Goal: Task Accomplishment & Management: Manage account settings

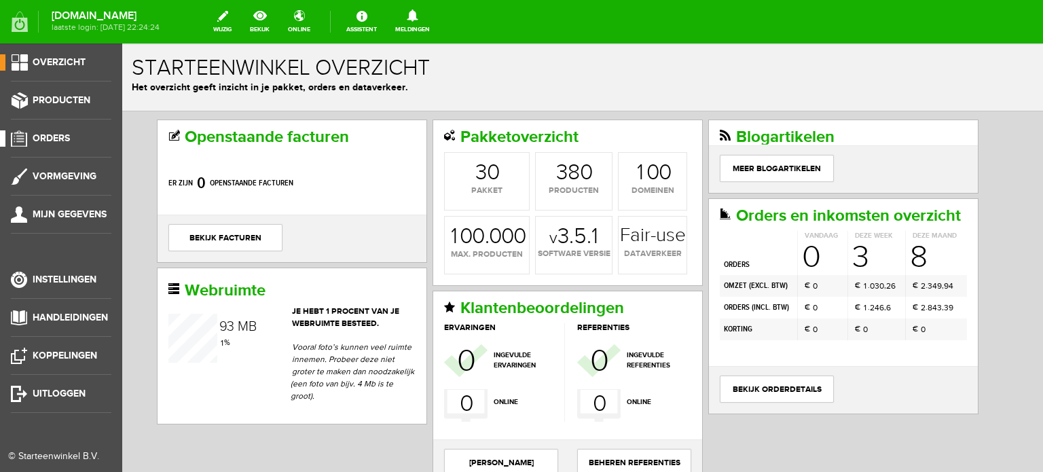
click at [59, 136] on span "Orders" at bounding box center [51, 138] width 37 height 12
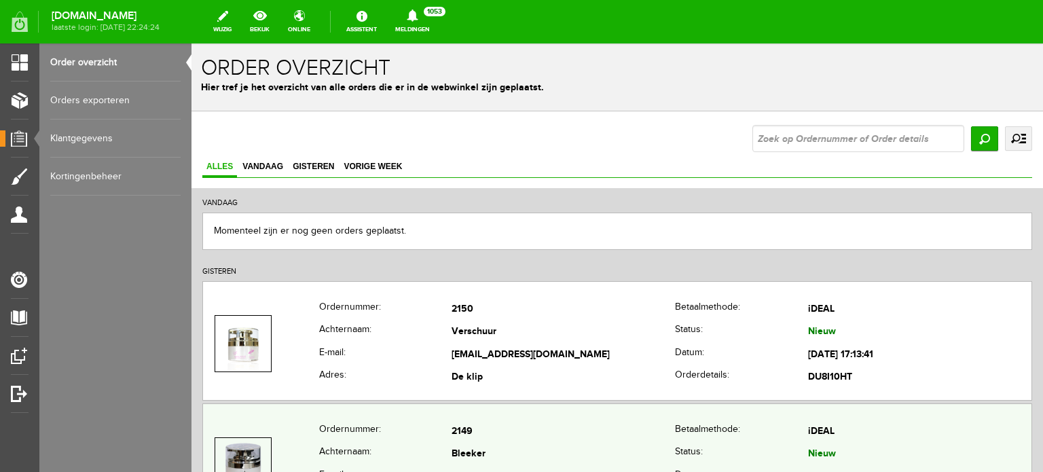
click at [460, 437] on td "2149" at bounding box center [562, 431] width 223 height 23
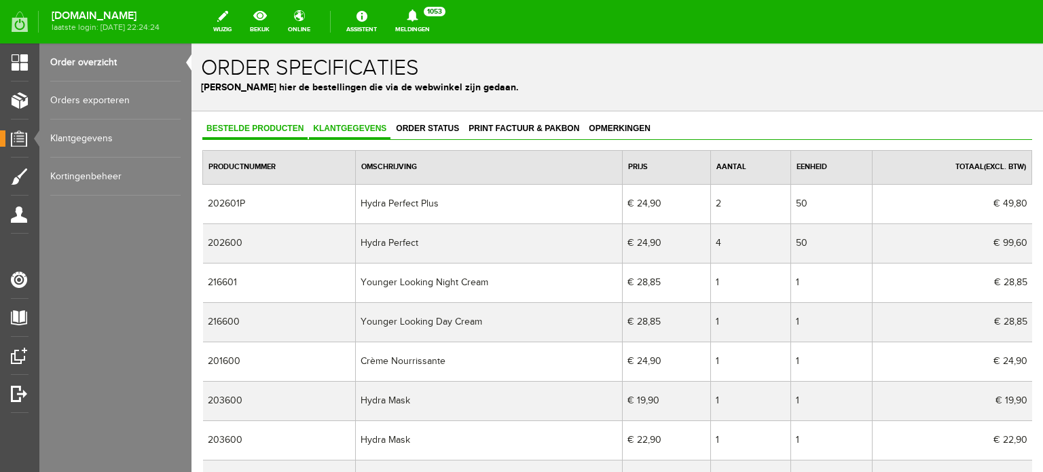
click at [348, 124] on span "Klantgegevens" at bounding box center [349, 129] width 81 height 10
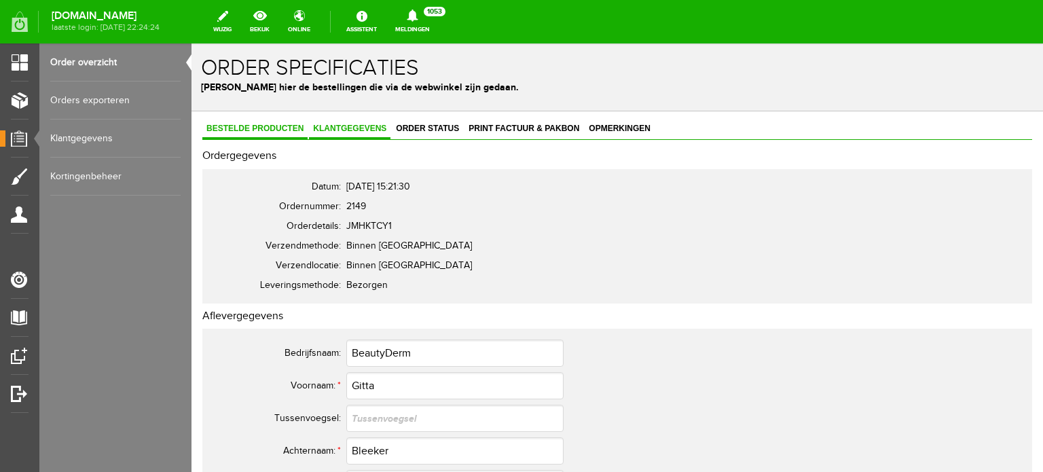
click at [261, 121] on link "Bestelde producten" at bounding box center [254, 129] width 105 height 20
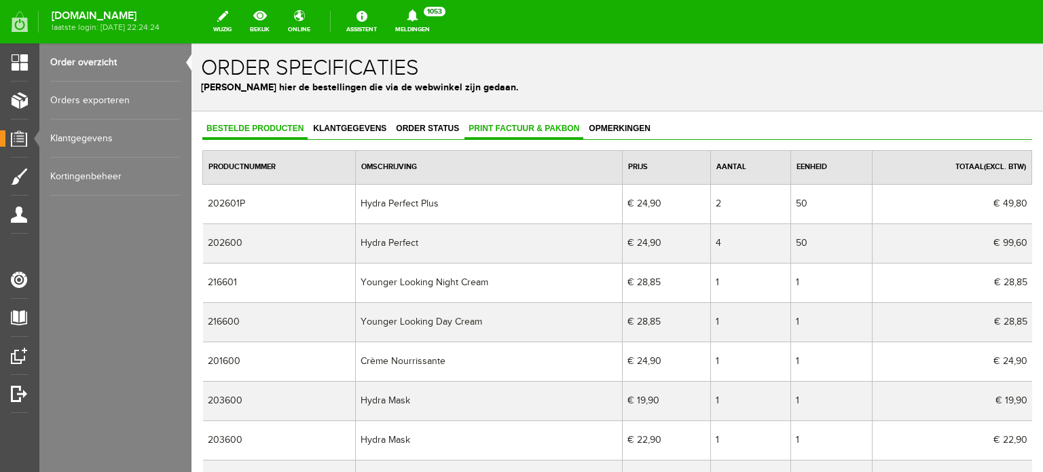
click at [523, 133] on link "Print factuur & pakbon" at bounding box center [523, 129] width 119 height 20
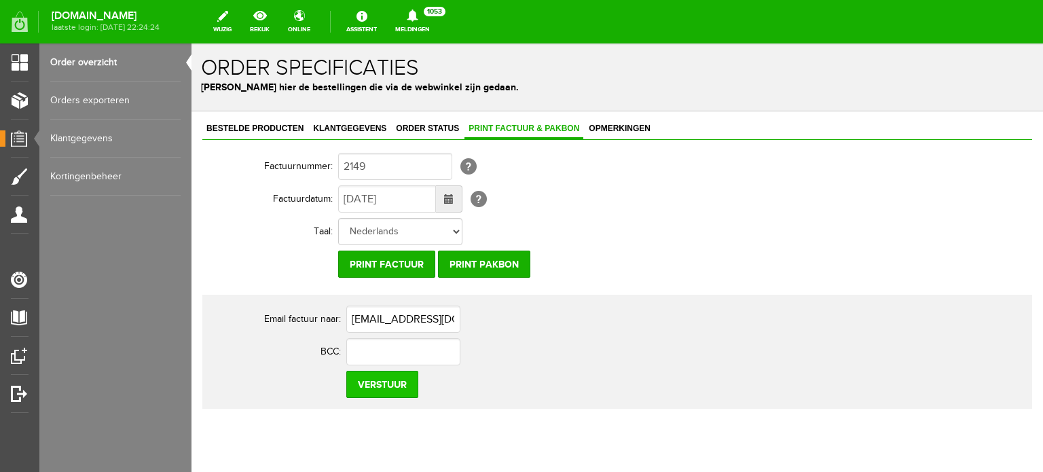
click at [381, 385] on input "Verstuur" at bounding box center [382, 384] width 72 height 27
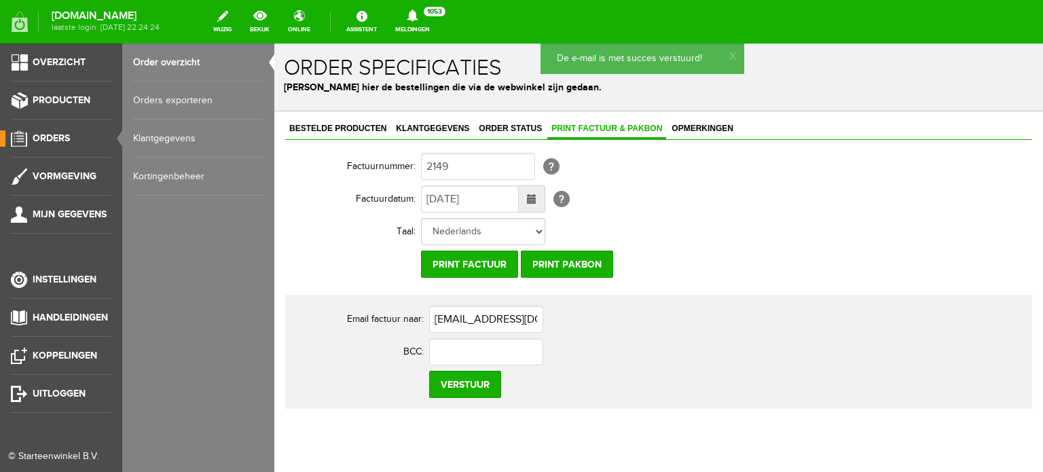
click at [62, 136] on span "Orders" at bounding box center [51, 138] width 37 height 12
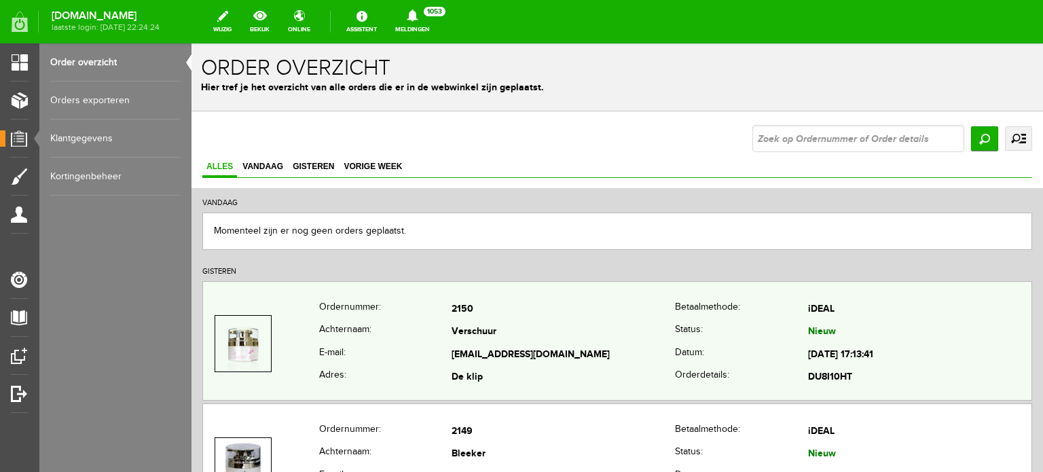
click at [469, 346] on td "info@schoonheidssalonzozo.nl" at bounding box center [562, 354] width 223 height 23
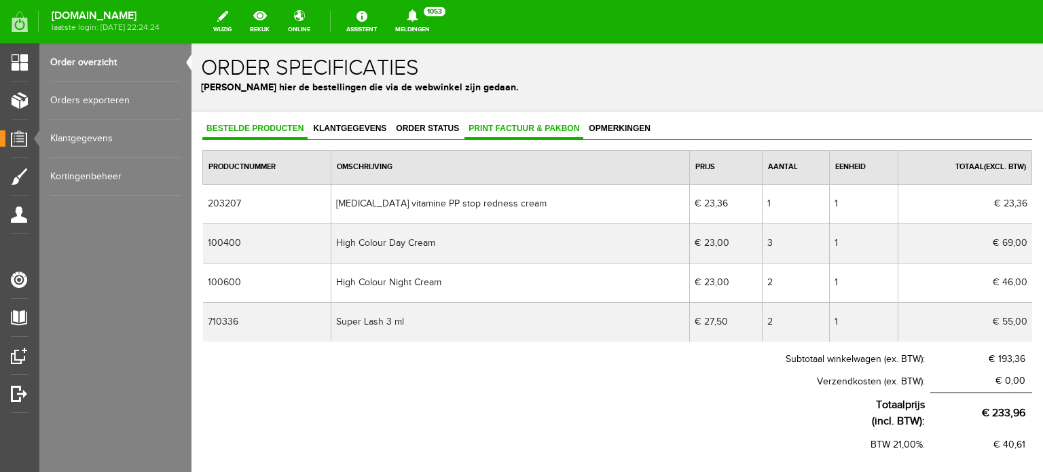
click at [529, 127] on span "Print factuur & pakbon" at bounding box center [523, 129] width 119 height 10
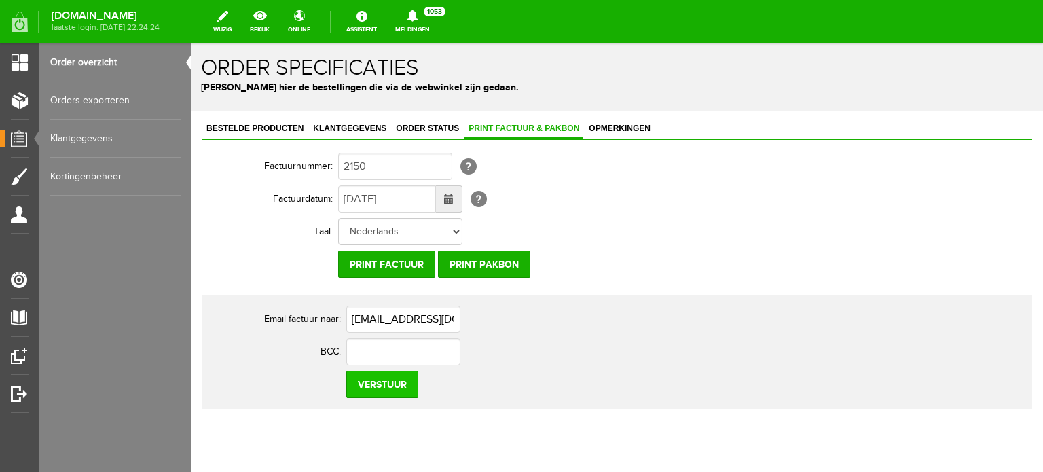
click at [369, 379] on input "Verstuur" at bounding box center [382, 384] width 72 height 27
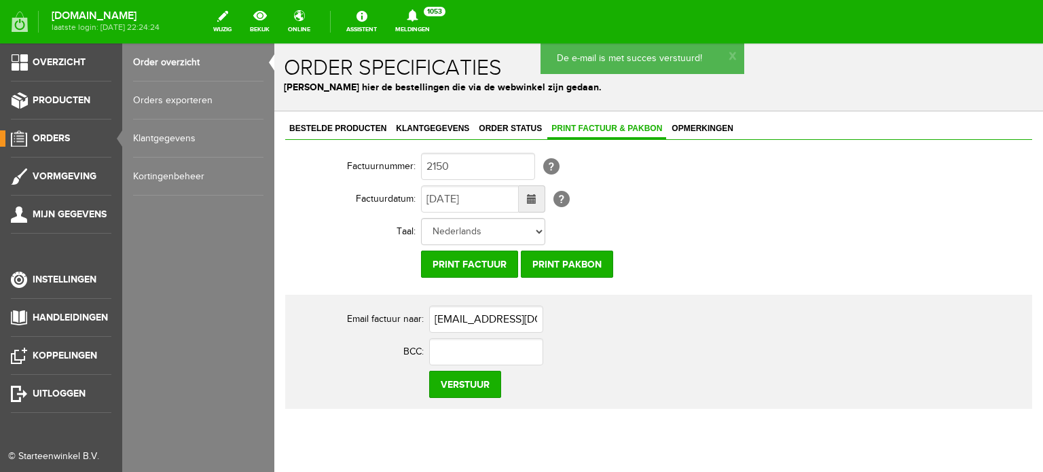
click at [57, 135] on span "Orders" at bounding box center [51, 138] width 37 height 12
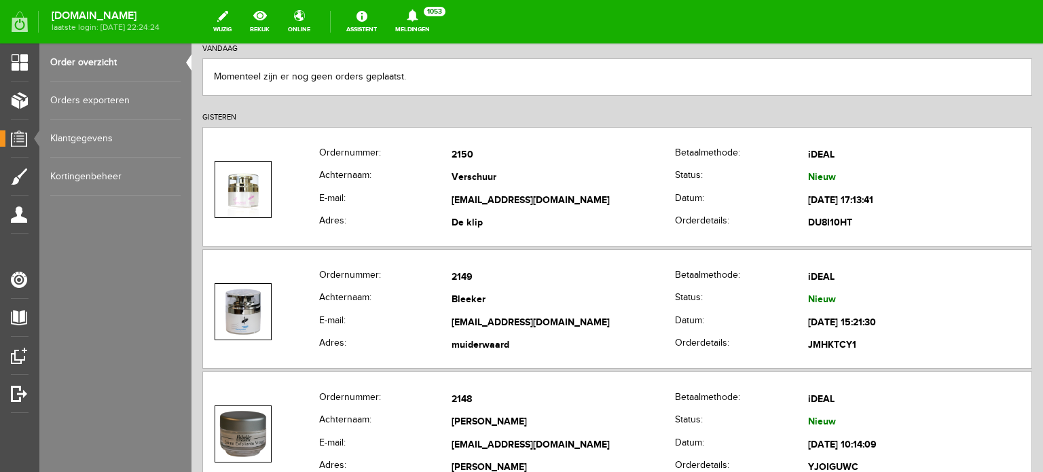
scroll to position [253, 0]
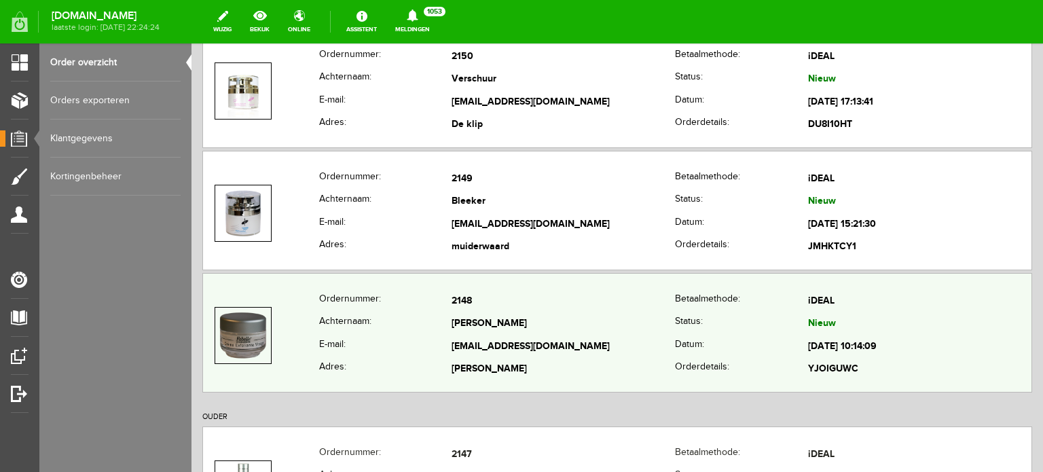
click at [493, 337] on td "gwenkersten@outlook.com" at bounding box center [562, 346] width 223 height 23
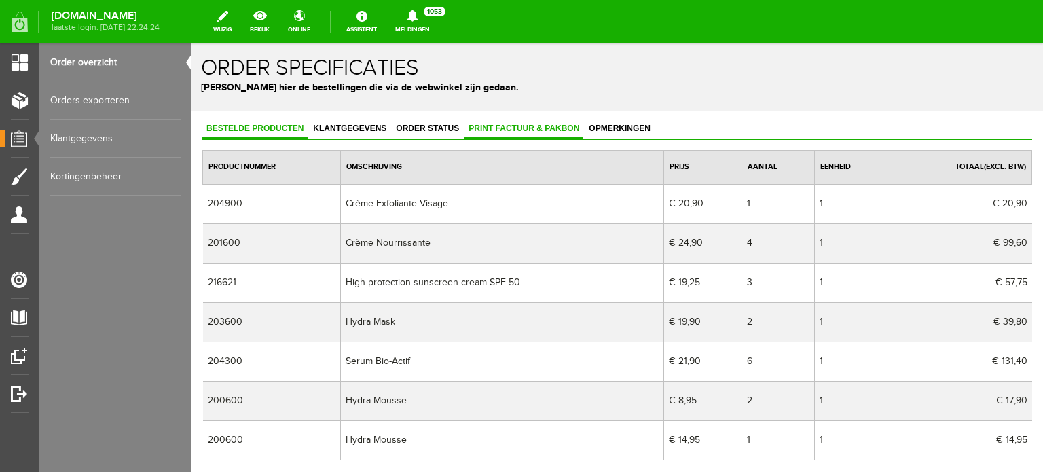
click at [534, 128] on span "Print factuur & pakbon" at bounding box center [523, 129] width 119 height 10
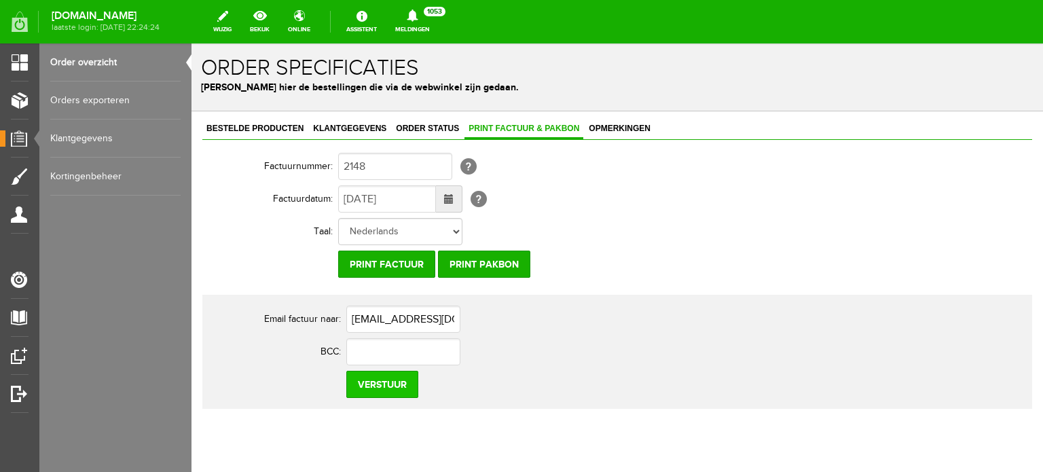
click at [381, 380] on input "Verstuur" at bounding box center [382, 384] width 72 height 27
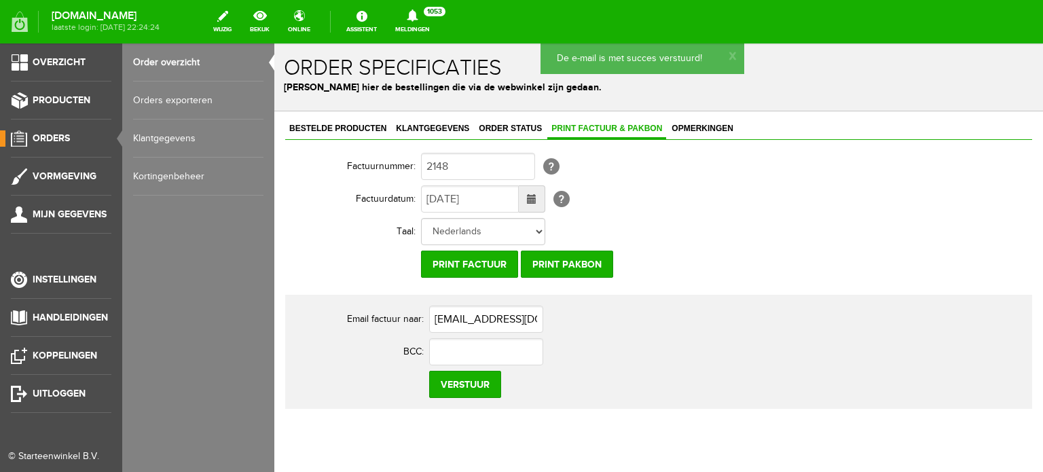
click at [63, 137] on span "Orders" at bounding box center [51, 138] width 37 height 12
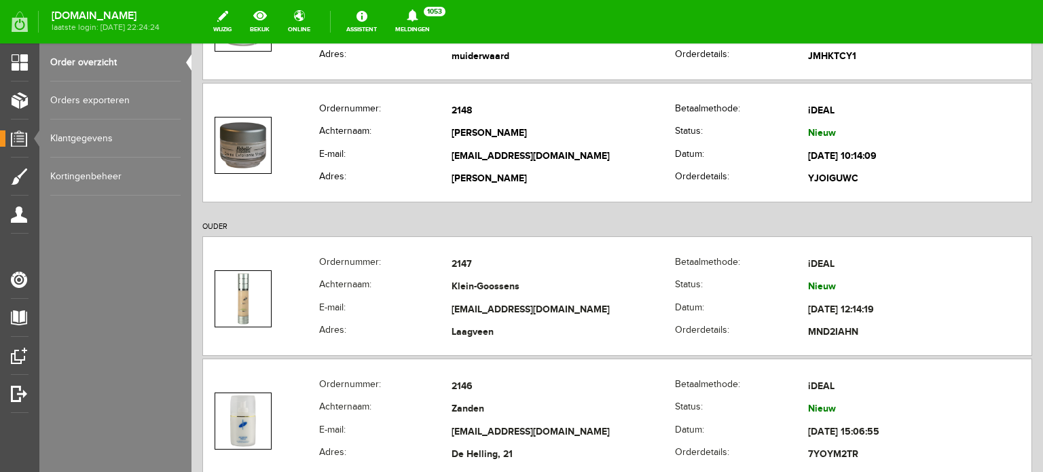
scroll to position [452, 0]
